Goal: Navigation & Orientation: Understand site structure

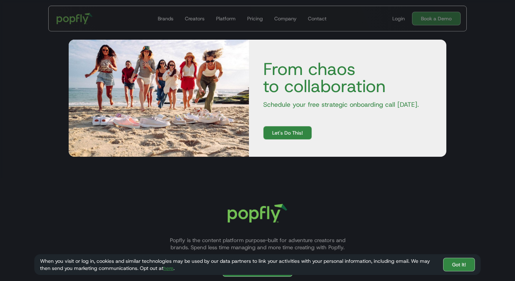
scroll to position [2246, 0]
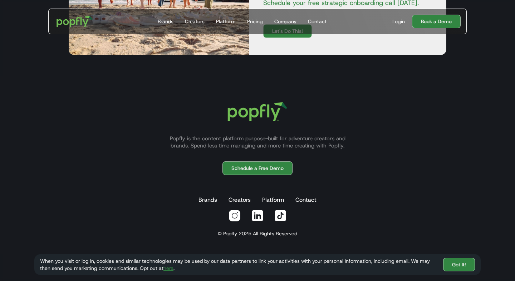
click at [475, 264] on div "When you visit or log in, cookies and similar technologies may be used by our d…" at bounding box center [257, 264] width 446 height 21
click at [467, 263] on link "Got It!" at bounding box center [459, 265] width 32 height 14
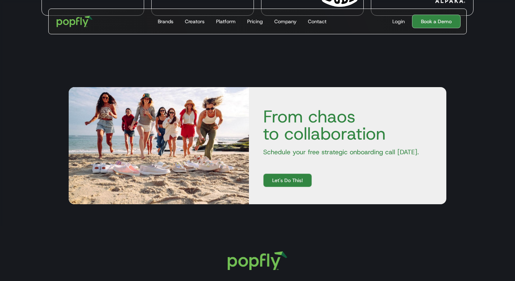
scroll to position [2084, 0]
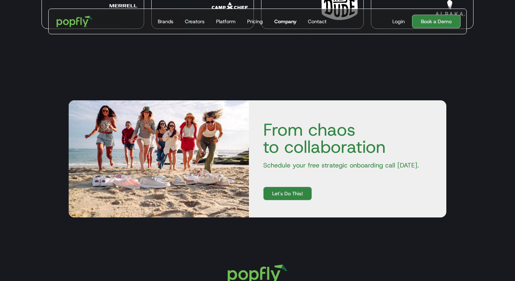
click at [294, 21] on div "Company" at bounding box center [285, 21] width 22 height 7
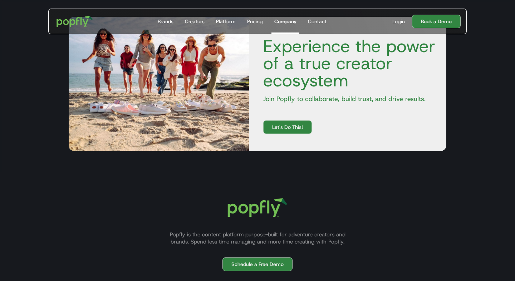
scroll to position [1092, 0]
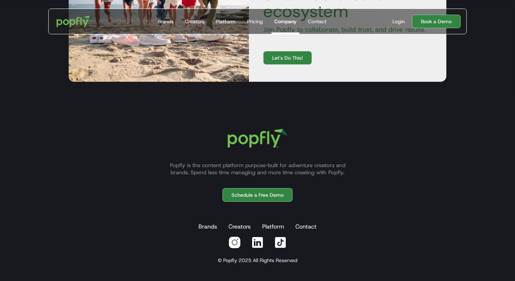
click at [237, 123] on img at bounding box center [257, 138] width 77 height 36
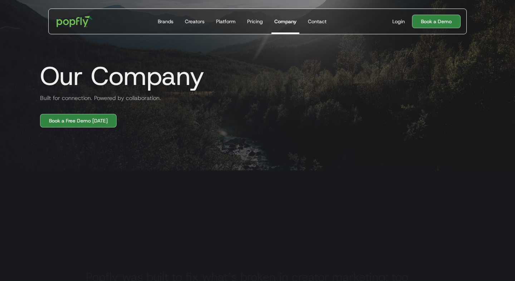
scroll to position [0, 0]
